Goal: Information Seeking & Learning: Learn about a topic

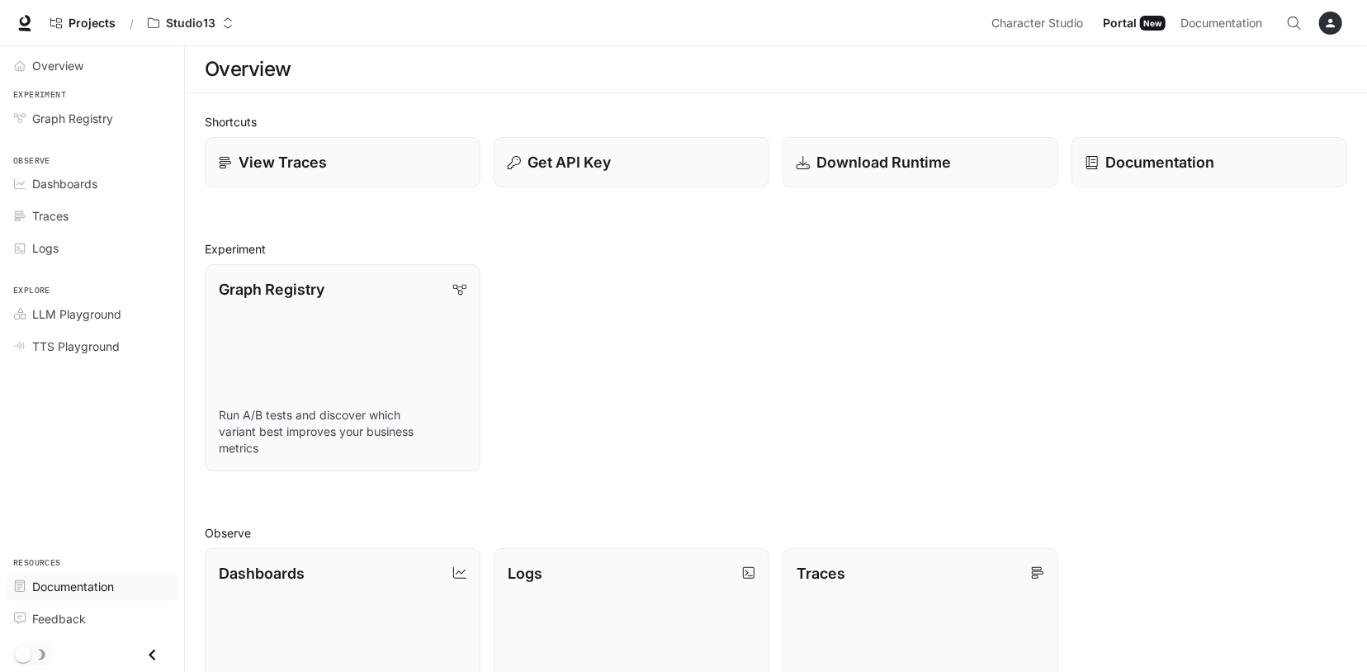
click at [39, 586] on span "Documentation" at bounding box center [73, 586] width 82 height 17
click at [1291, 15] on button "Open Command Menu" at bounding box center [1294, 23] width 33 height 33
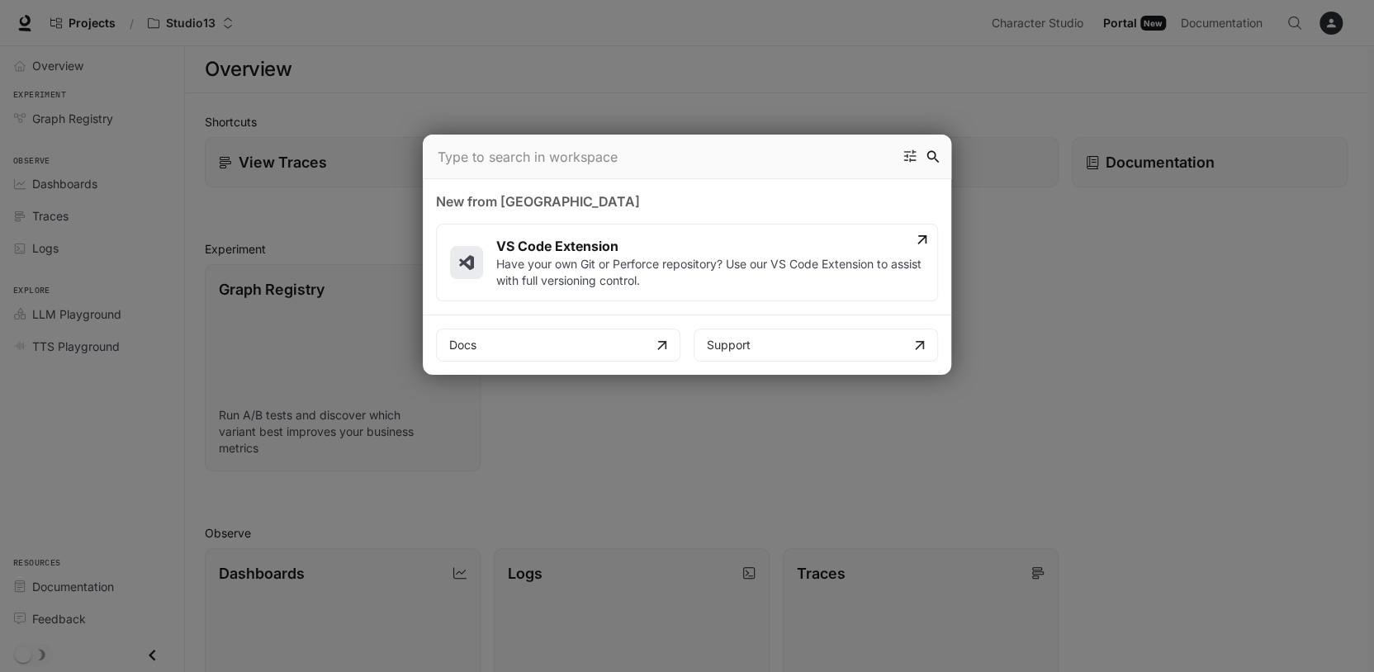
click at [609, 260] on p "Have your own Git or Perforce repository? Use our VS Code Extension to assist w…" at bounding box center [710, 272] width 428 height 33
